Goal: Book appointment/travel/reservation

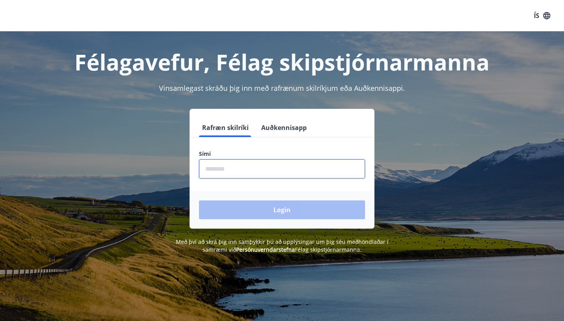
click at [224, 164] on input "phone" at bounding box center [282, 169] width 166 height 19
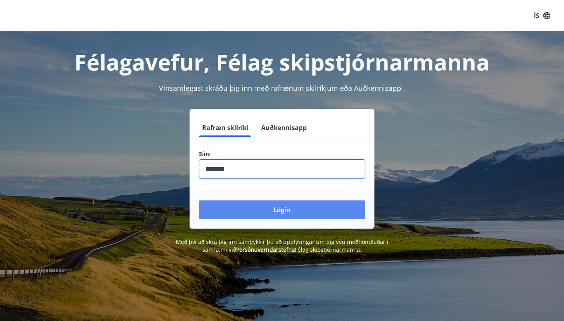
type input "********"
click at [254, 207] on button "Login" at bounding box center [282, 210] width 166 height 19
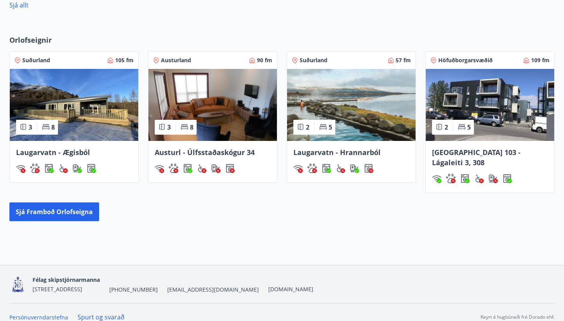
scroll to position [477, 0]
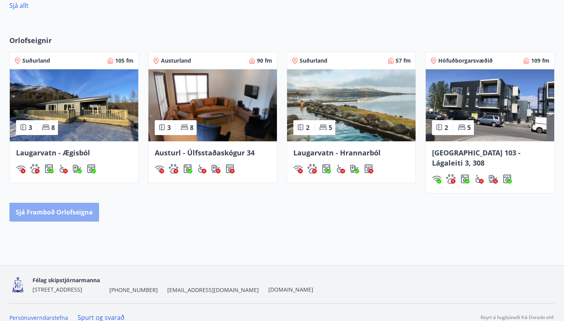
click at [87, 203] on button "Sjá framboð orlofseigna" at bounding box center [54, 212] width 90 height 19
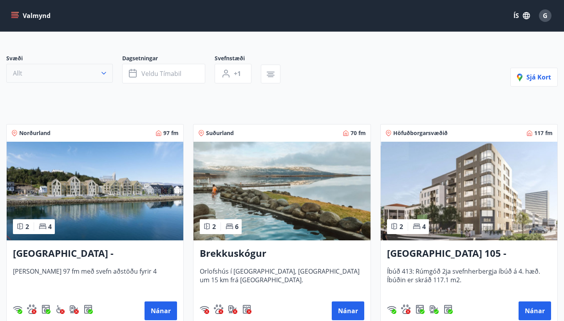
scroll to position [58, 0]
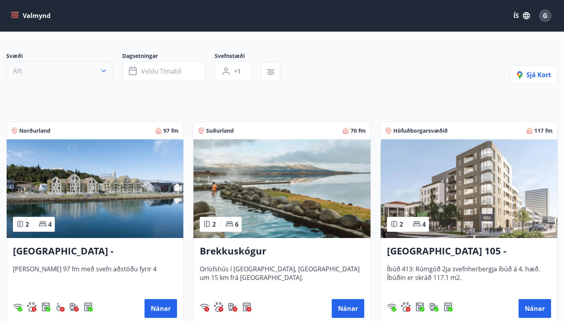
click at [99, 75] on button "Allt" at bounding box center [59, 71] width 107 height 19
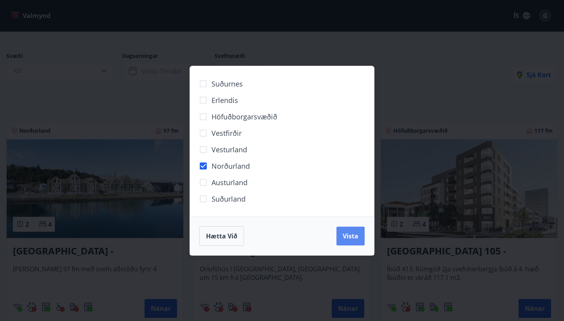
click at [343, 234] on span "Vista" at bounding box center [351, 236] width 16 height 9
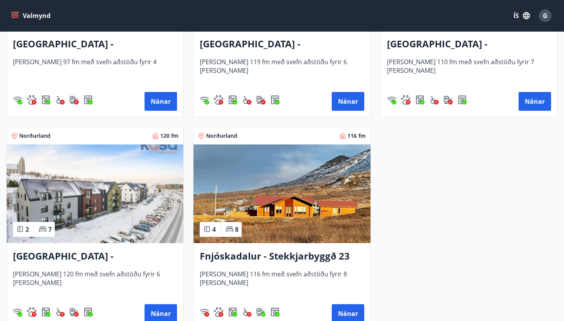
scroll to position [247, 0]
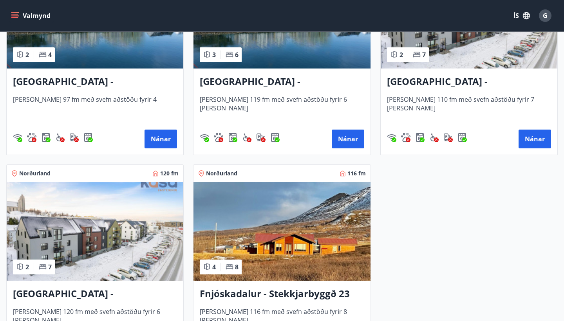
click at [473, 84] on h3 "Akureyri - Austurbrú 8, 102" at bounding box center [469, 82] width 164 height 14
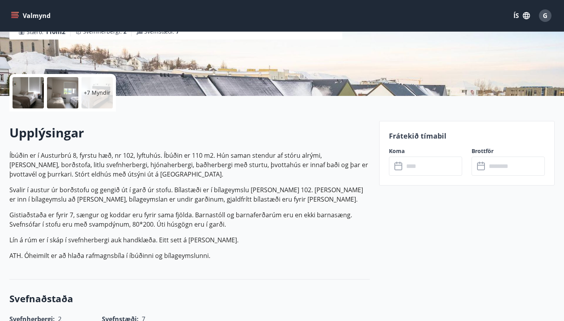
scroll to position [138, 0]
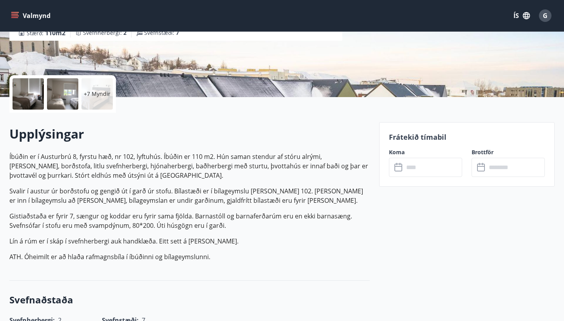
click at [97, 96] on p "+7 Myndir" at bounding box center [97, 94] width 27 height 8
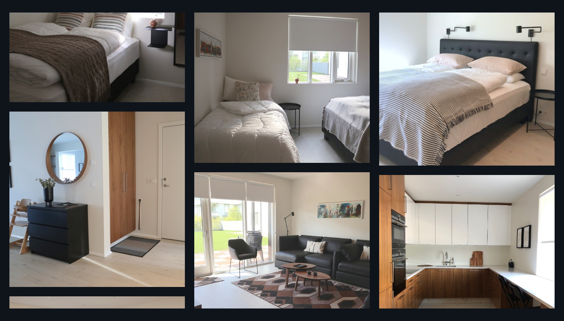
scroll to position [0, 0]
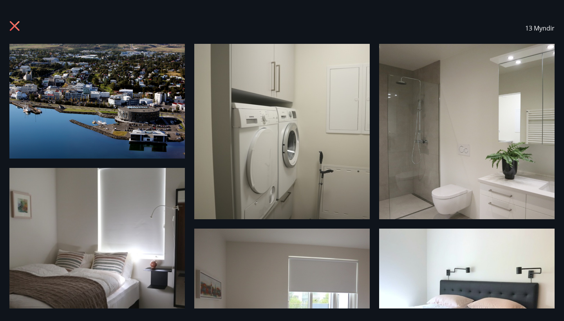
click at [20, 27] on icon at bounding box center [15, 27] width 13 height 13
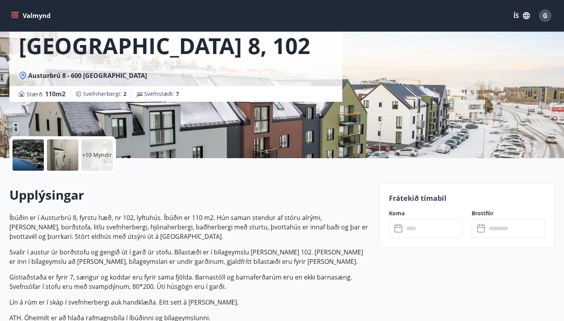
scroll to position [54, 0]
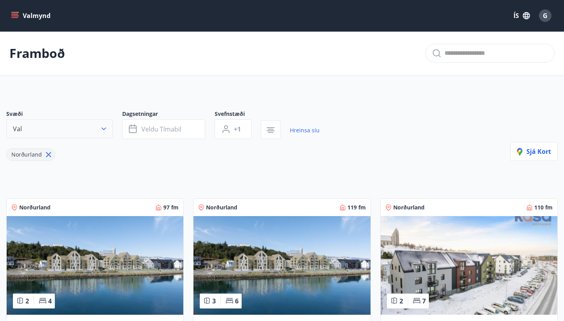
click at [102, 130] on icon "button" at bounding box center [104, 129] width 8 height 8
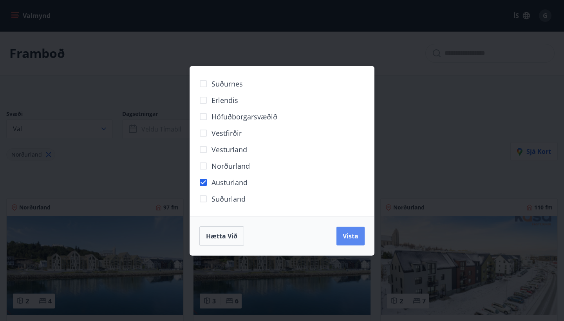
click at [342, 238] on button "Vista" at bounding box center [351, 236] width 28 height 19
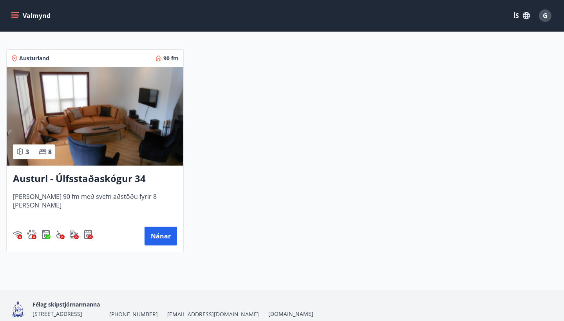
click at [103, 183] on h3 "Austurl - Úlfsstaðaskógur 34" at bounding box center [95, 179] width 164 height 14
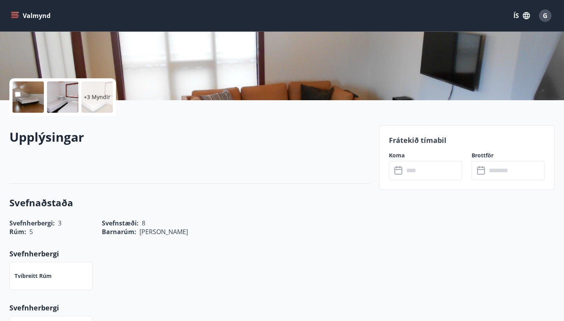
scroll to position [138, 0]
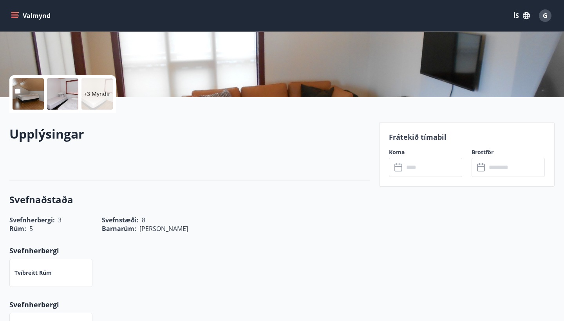
click at [106, 103] on div "+3 Myndir" at bounding box center [97, 93] width 31 height 31
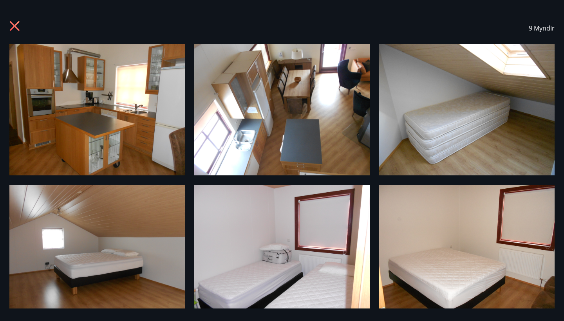
click at [180, 129] on img at bounding box center [97, 110] width 176 height 132
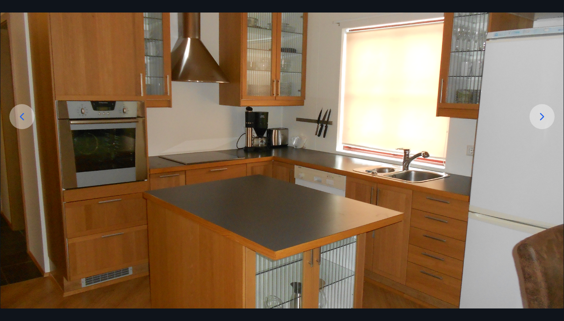
scroll to position [89, 0]
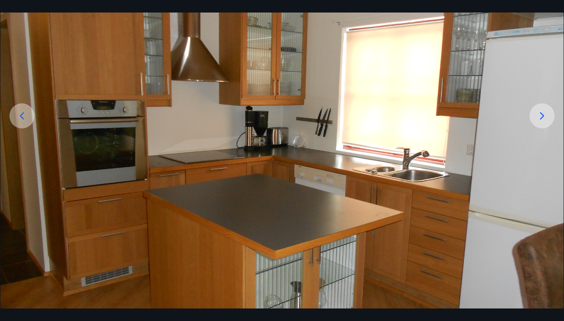
click at [532, 113] on div at bounding box center [542, 115] width 25 height 25
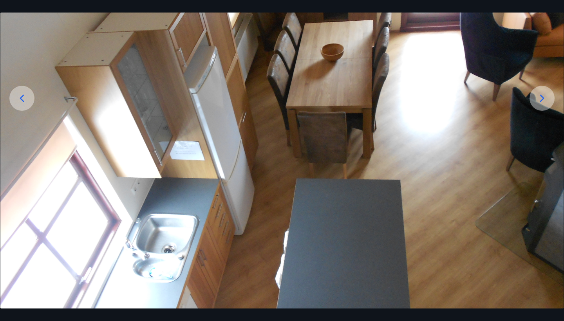
scroll to position [113, 0]
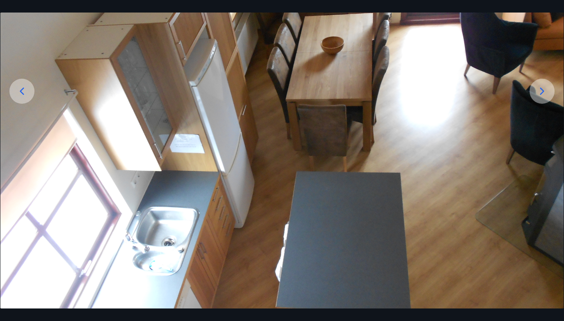
click at [544, 87] on icon at bounding box center [542, 91] width 13 height 13
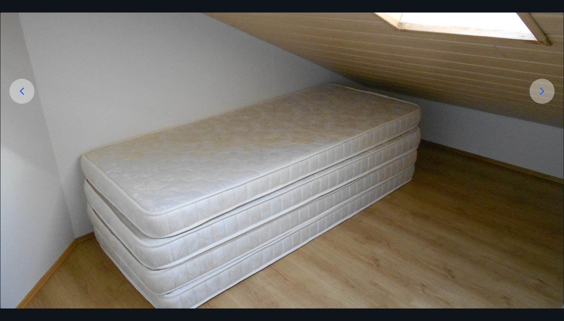
click at [544, 87] on icon at bounding box center [542, 91] width 13 height 13
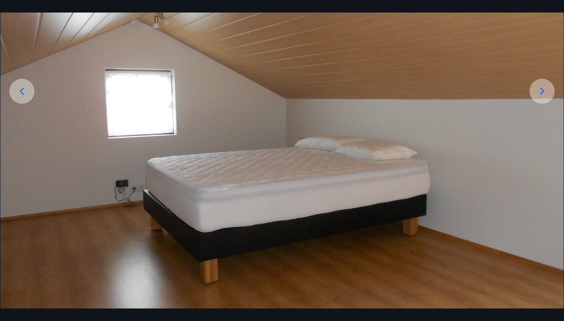
click at [544, 87] on icon at bounding box center [542, 91] width 13 height 13
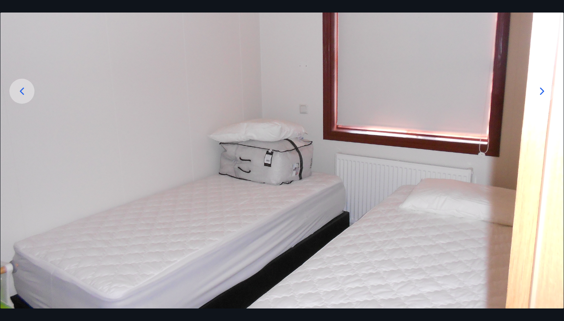
click at [544, 87] on icon at bounding box center [542, 91] width 13 height 13
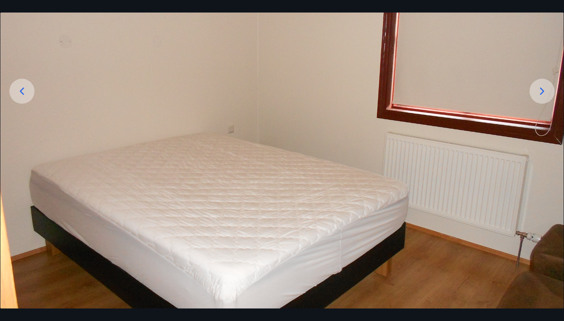
click at [544, 87] on icon at bounding box center [542, 91] width 13 height 13
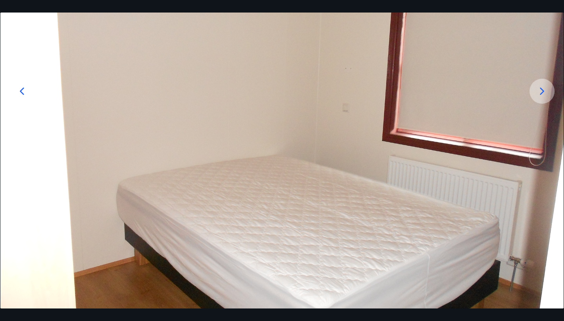
click at [544, 87] on icon at bounding box center [542, 91] width 13 height 13
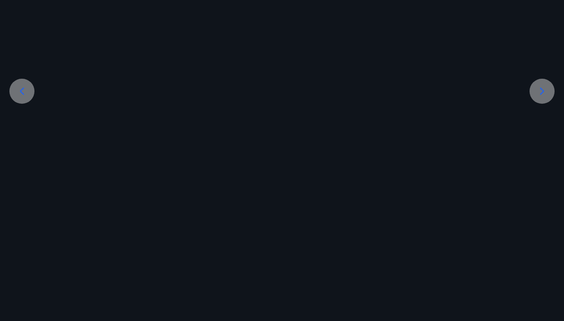
scroll to position [36, 0]
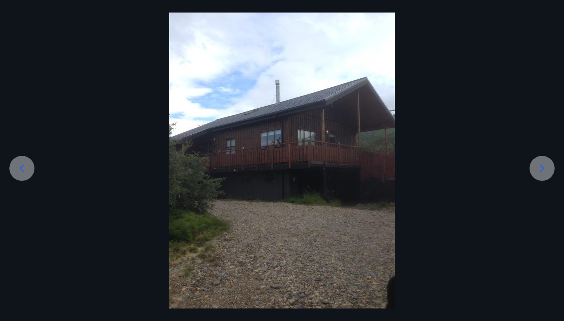
click at [539, 169] on icon at bounding box center [542, 168] width 13 height 13
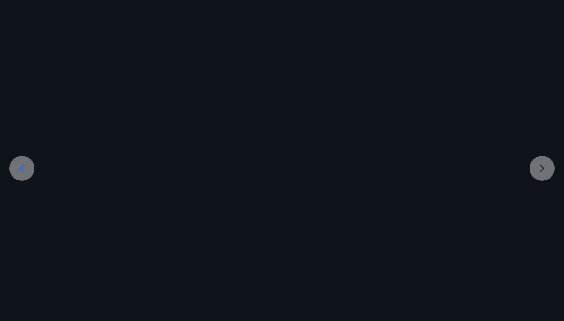
scroll to position [0, 0]
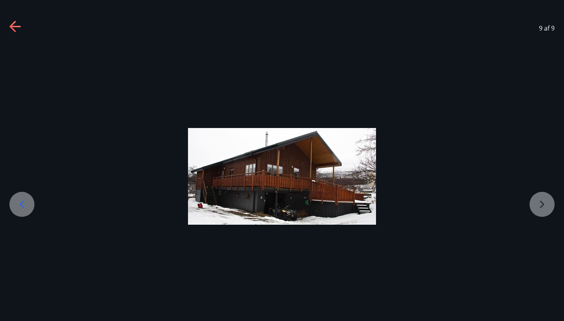
click at [535, 203] on div at bounding box center [282, 176] width 564 height 97
click at [20, 31] on icon at bounding box center [15, 27] width 13 height 13
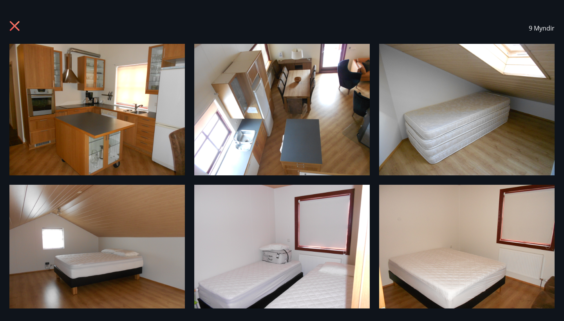
click at [11, 23] on icon at bounding box center [15, 26] width 10 height 10
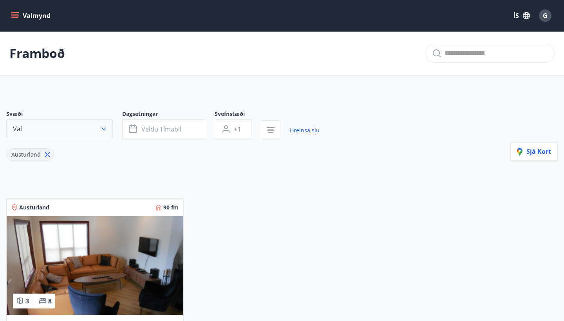
click at [63, 124] on button "Val" at bounding box center [59, 129] width 107 height 19
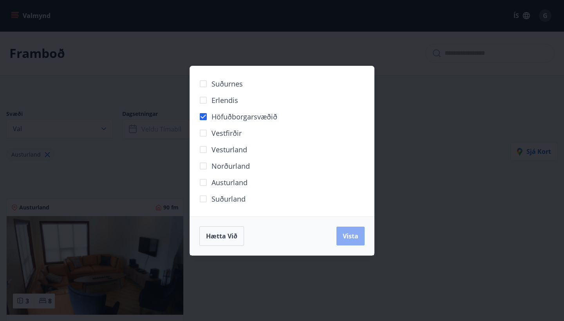
click at [354, 240] on span "Vista" at bounding box center [351, 236] width 16 height 9
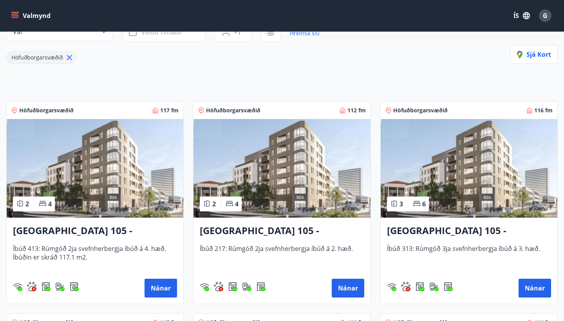
scroll to position [5, 0]
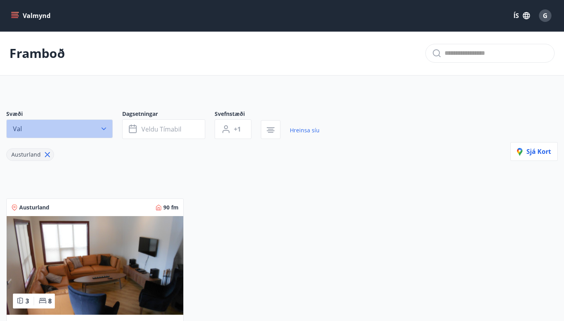
click at [93, 125] on button "Val" at bounding box center [59, 129] width 107 height 19
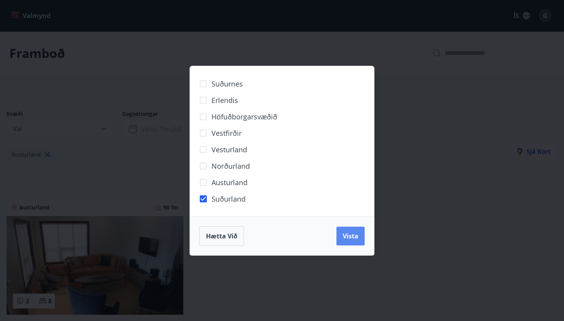
click at [337, 231] on button "Vista" at bounding box center [351, 236] width 28 height 19
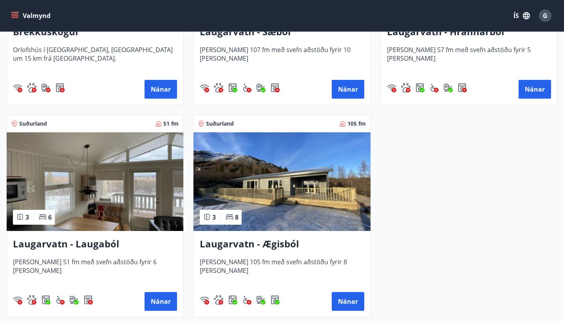
scroll to position [303, 0]
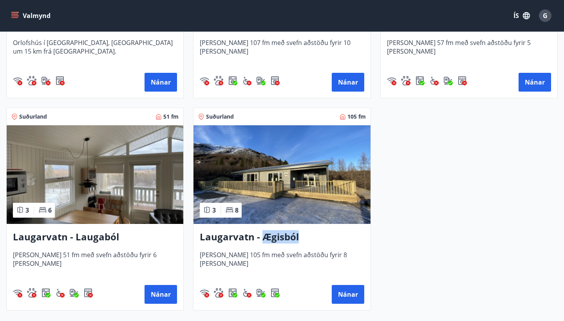
click at [269, 201] on img at bounding box center [282, 174] width 177 height 99
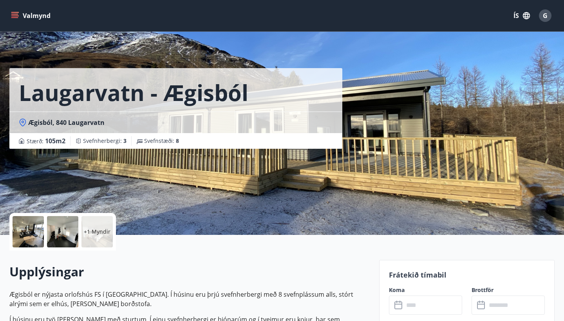
click at [103, 228] on p "+1 Myndir" at bounding box center [97, 232] width 27 height 8
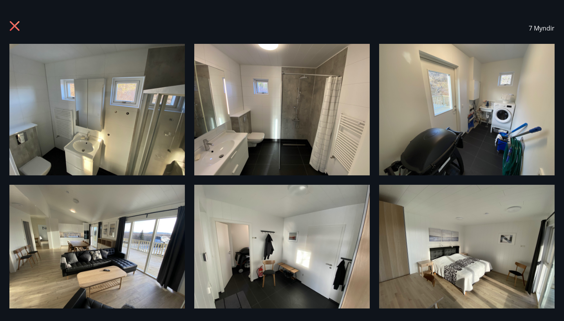
click at [161, 122] on img at bounding box center [97, 110] width 176 height 132
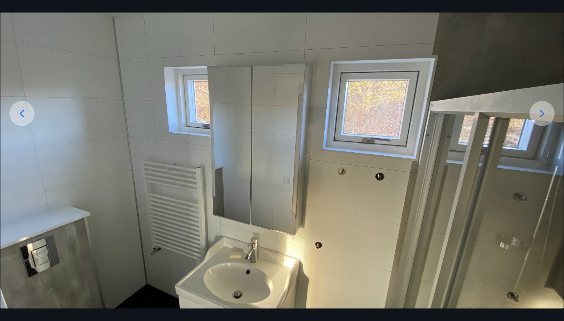
scroll to position [93, 0]
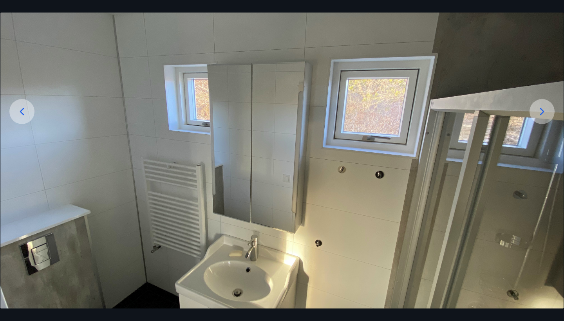
click at [545, 112] on icon at bounding box center [542, 111] width 13 height 13
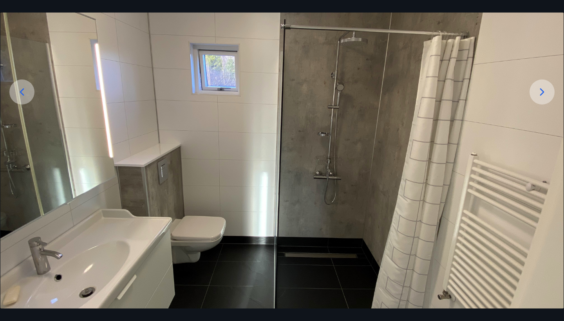
scroll to position [114, 0]
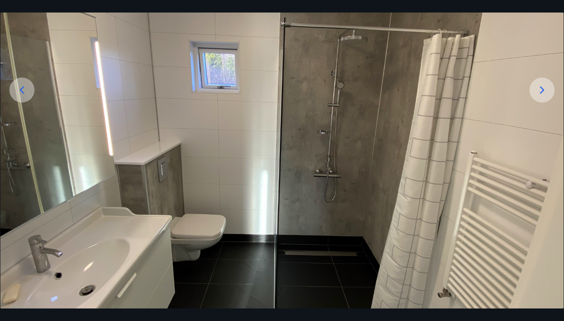
click at [544, 88] on icon at bounding box center [542, 90] width 13 height 13
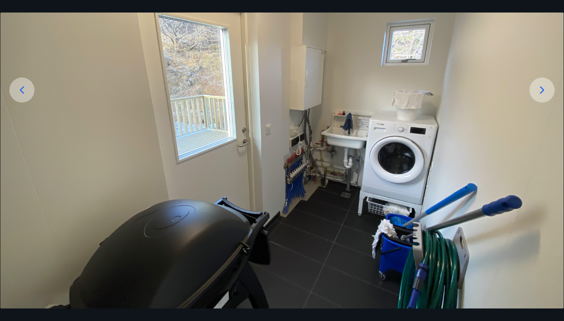
click at [544, 88] on icon at bounding box center [542, 90] width 13 height 13
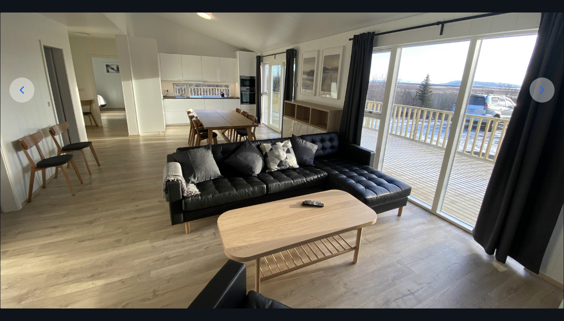
click at [544, 88] on icon at bounding box center [542, 90] width 13 height 13
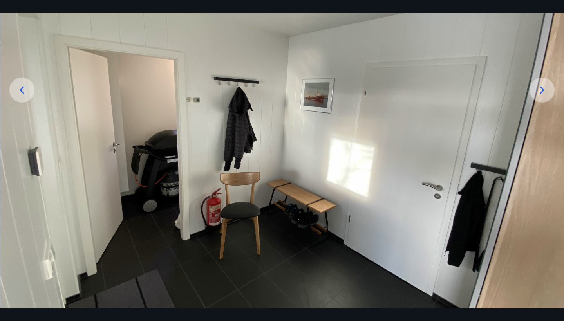
click at [544, 88] on icon at bounding box center [542, 90] width 13 height 13
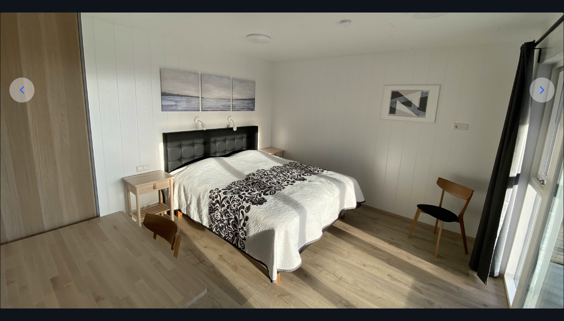
click at [544, 88] on icon at bounding box center [542, 90] width 13 height 13
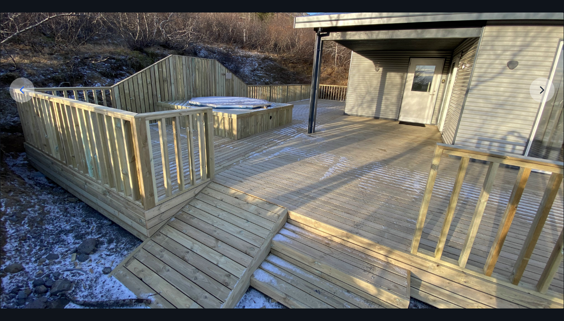
click at [544, 88] on img at bounding box center [282, 140] width 564 height 423
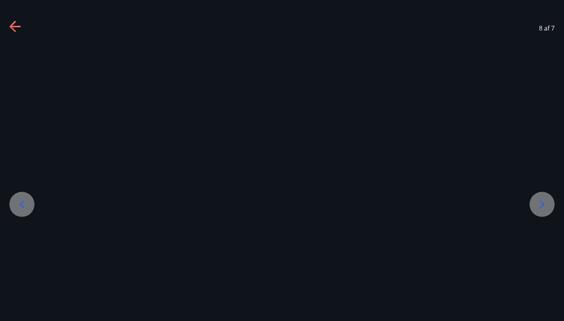
scroll to position [0, 0]
click at [544, 206] on icon at bounding box center [542, 204] width 13 height 13
click at [13, 24] on icon at bounding box center [12, 26] width 6 height 11
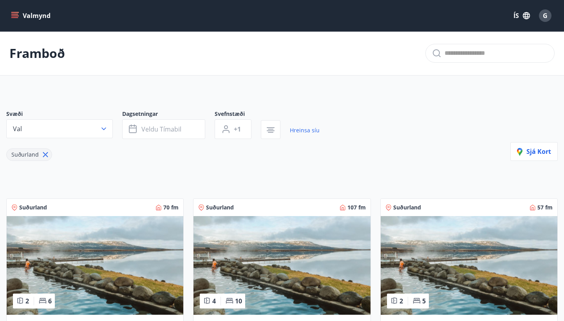
click at [63, 139] on div "Svæði Val" at bounding box center [64, 124] width 116 height 29
click at [64, 134] on button "Val" at bounding box center [59, 129] width 107 height 19
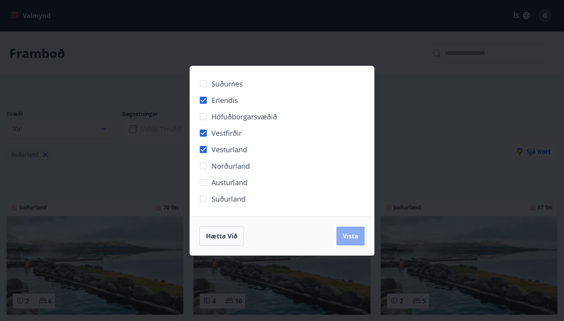
click at [351, 230] on button "Vista" at bounding box center [351, 236] width 28 height 19
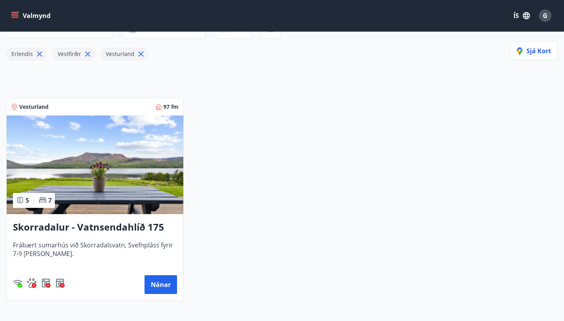
scroll to position [136, 0]
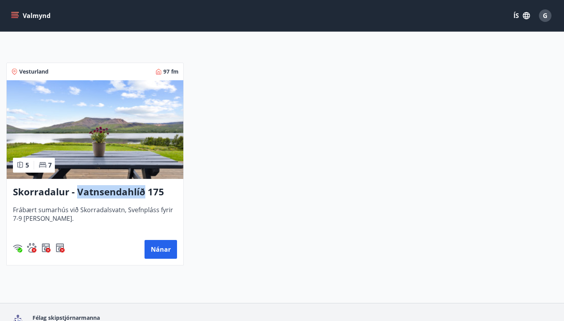
click at [105, 193] on h3 "Skorradalur - Vatnsendahlíð 175" at bounding box center [95, 192] width 164 height 14
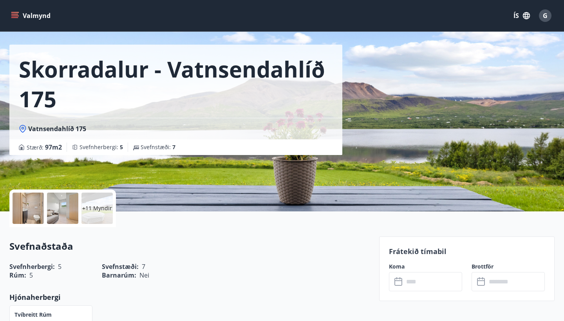
scroll to position [45, 0]
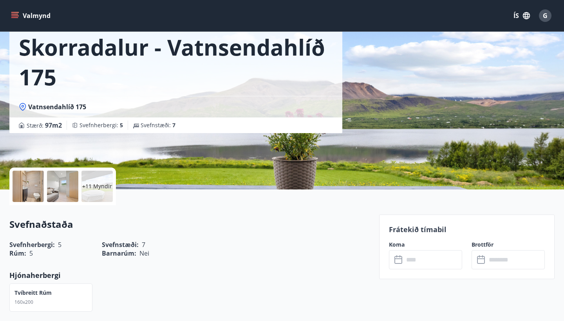
click at [101, 185] on p "+11 Myndir" at bounding box center [97, 187] width 30 height 8
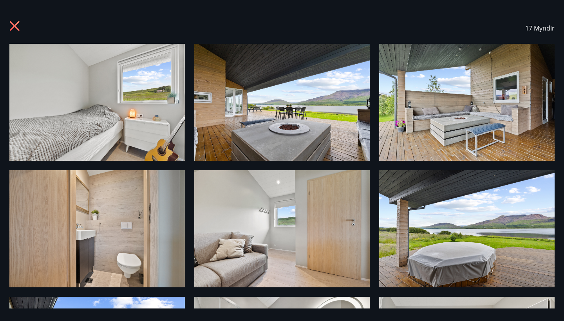
click at [131, 129] on img at bounding box center [97, 102] width 176 height 117
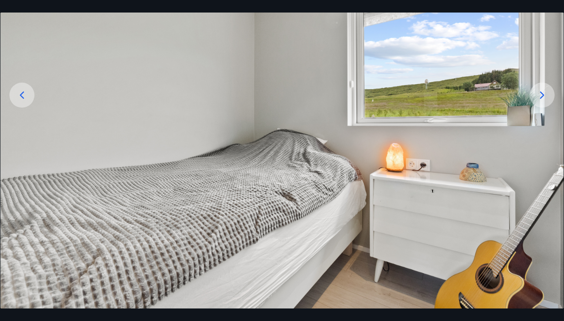
scroll to position [109, 0]
click at [541, 101] on icon at bounding box center [542, 95] width 13 height 13
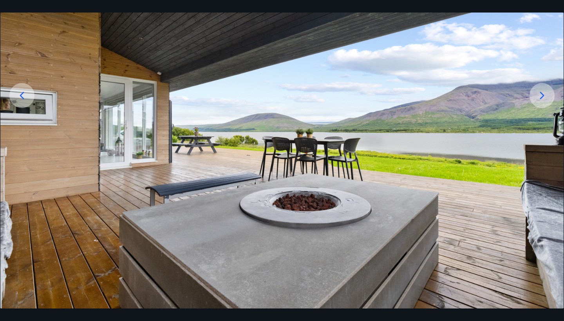
click at [541, 101] on icon at bounding box center [542, 95] width 13 height 13
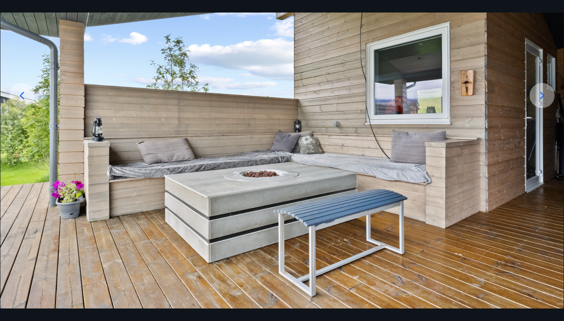
click at [541, 101] on icon at bounding box center [542, 95] width 13 height 13
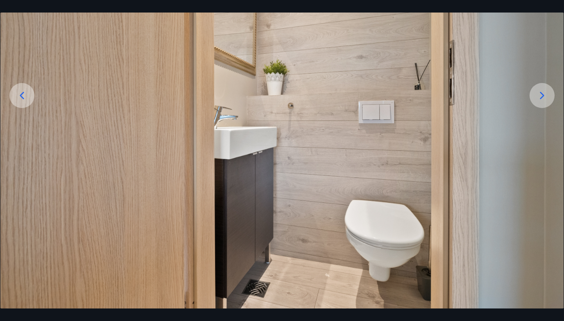
click at [541, 101] on icon at bounding box center [542, 95] width 13 height 13
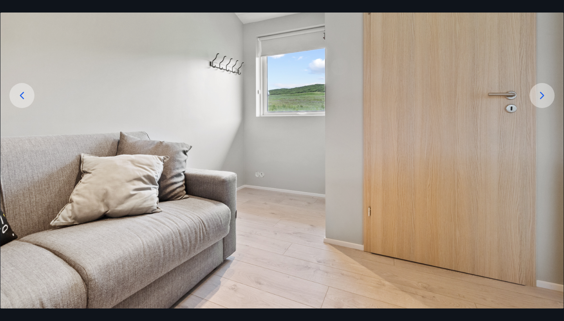
click at [541, 101] on icon at bounding box center [542, 95] width 13 height 13
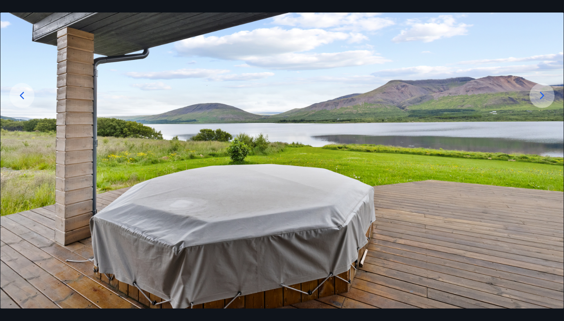
click at [541, 101] on icon at bounding box center [542, 95] width 13 height 13
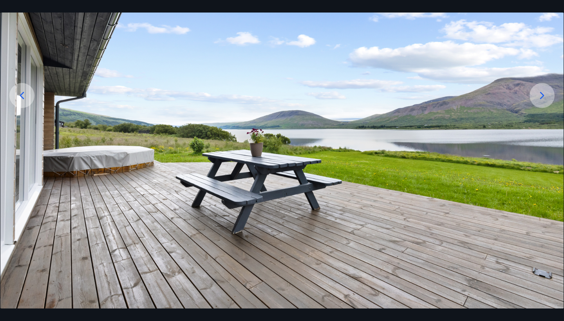
click at [541, 101] on icon at bounding box center [542, 95] width 13 height 13
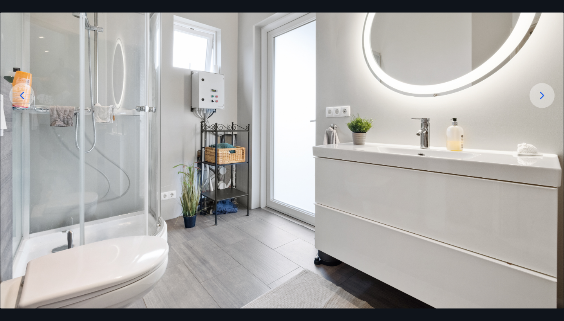
click at [541, 101] on icon at bounding box center [542, 95] width 13 height 13
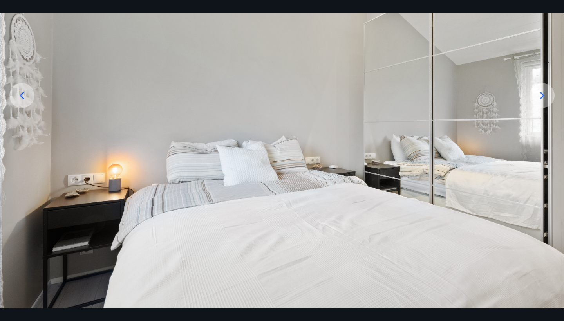
click at [541, 101] on icon at bounding box center [542, 95] width 13 height 13
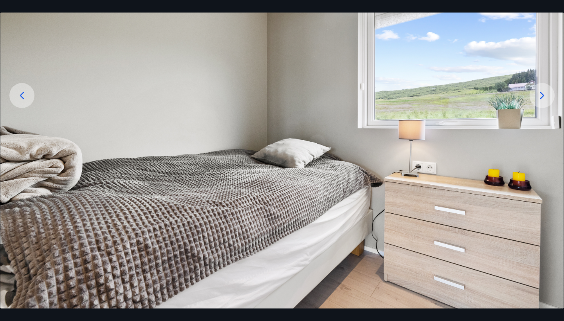
click at [541, 101] on icon at bounding box center [542, 95] width 13 height 13
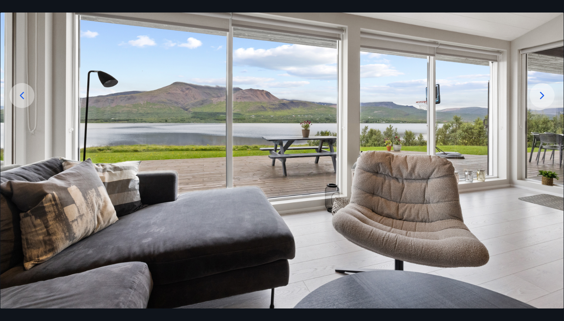
click at [541, 101] on icon at bounding box center [542, 95] width 13 height 13
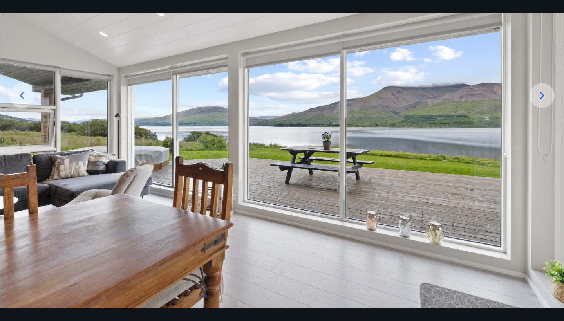
click at [541, 101] on icon at bounding box center [542, 95] width 13 height 13
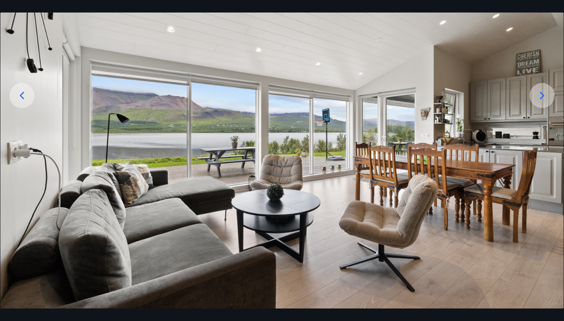
click at [541, 101] on icon at bounding box center [542, 95] width 13 height 13
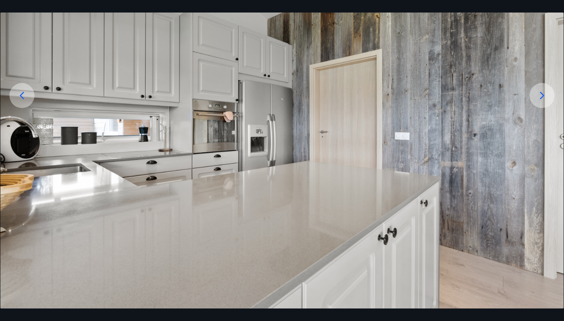
click at [541, 101] on icon at bounding box center [542, 95] width 13 height 13
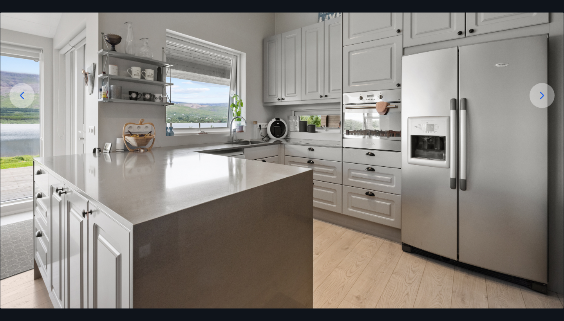
click at [541, 101] on icon at bounding box center [542, 95] width 13 height 13
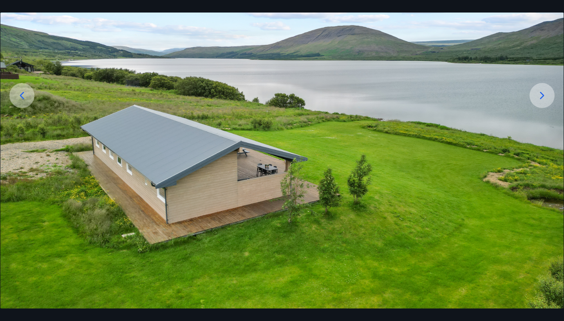
click at [549, 107] on img at bounding box center [282, 146] width 564 height 423
click at [547, 105] on div at bounding box center [542, 95] width 25 height 25
